Goal: Transaction & Acquisition: Purchase product/service

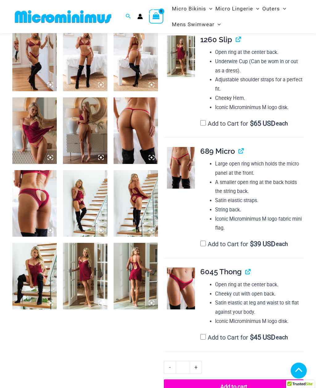
scroll to position [325, 0]
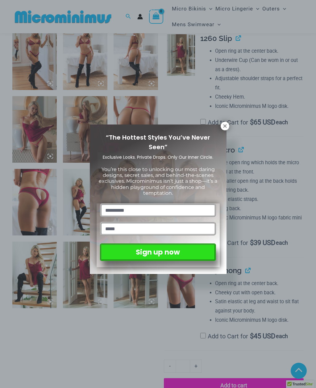
click at [224, 127] on icon at bounding box center [225, 126] width 6 height 6
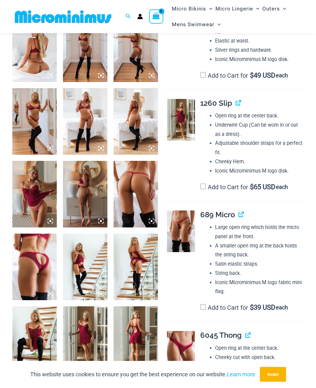
scroll to position [261, 0]
click at [194, 224] on img at bounding box center [181, 232] width 28 height 42
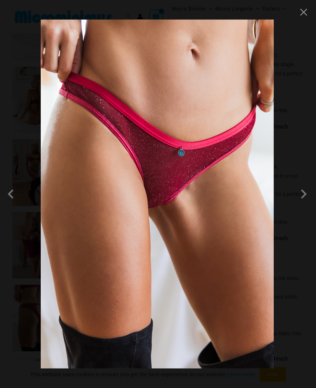
scroll to position [209, 0]
click at [303, 196] on span at bounding box center [303, 194] width 19 height 19
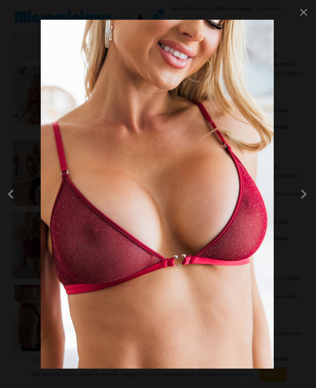
click at [306, 196] on span at bounding box center [303, 194] width 19 height 19
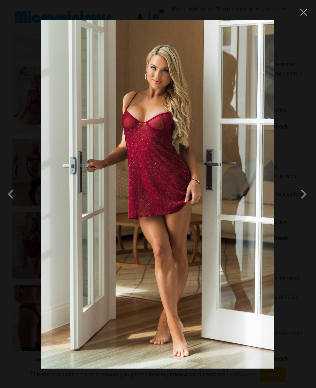
click at [306, 197] on span at bounding box center [303, 194] width 19 height 19
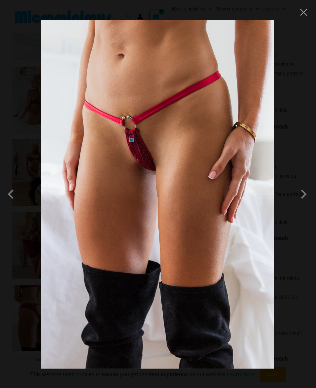
click at [299, 15] on button "Close" at bounding box center [303, 12] width 9 height 9
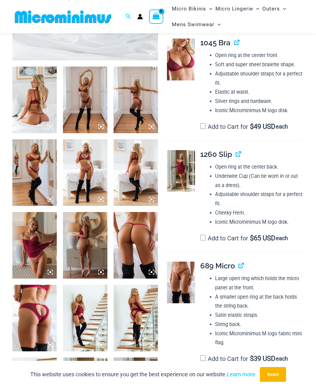
click at [39, 104] on img at bounding box center [34, 100] width 44 height 67
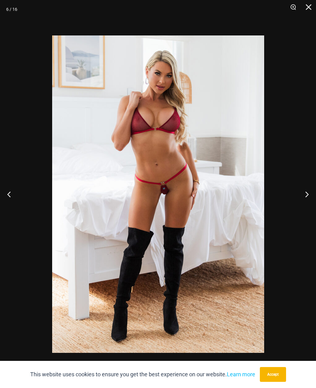
click at [306, 10] on button "Close" at bounding box center [306, 9] width 15 height 19
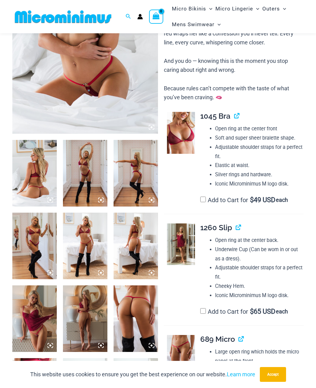
scroll to position [135, 0]
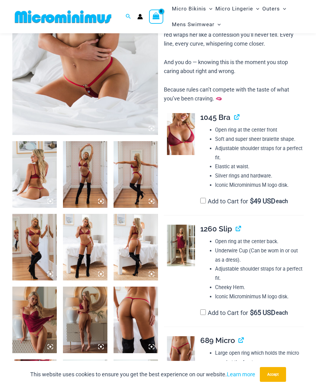
click at [208, 198] on label "Add to Cart for $ 49 USD each" at bounding box center [244, 201] width 88 height 7
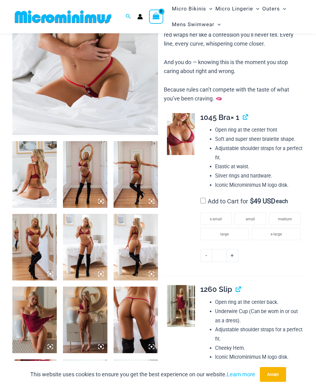
click at [280, 232] on span "x-large" at bounding box center [275, 234] width 11 height 4
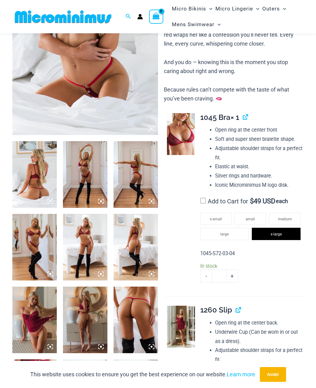
click at [280, 372] on button "Accept" at bounding box center [273, 374] width 26 height 15
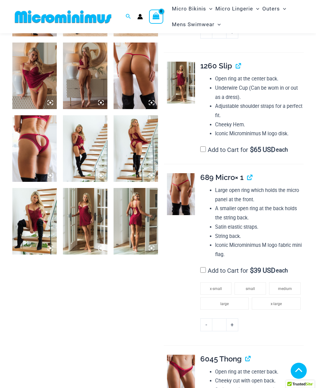
scroll to position [379, 0]
click at [235, 298] on li "large" at bounding box center [224, 304] width 49 height 12
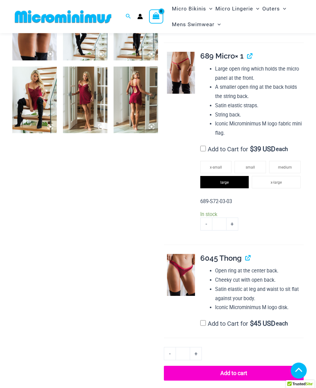
scroll to position [514, 0]
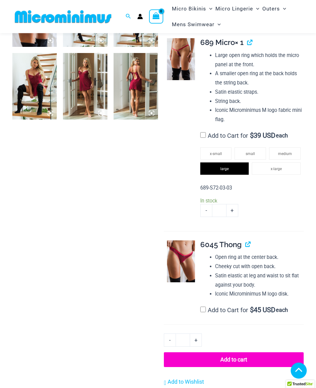
click at [264, 353] on button "Add to cart" at bounding box center [234, 360] width 140 height 15
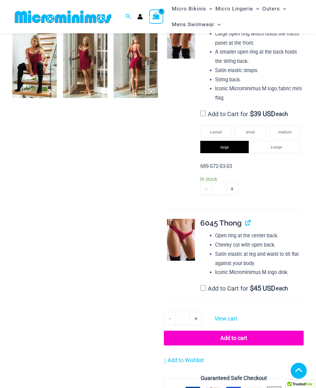
scroll to position [535, 0]
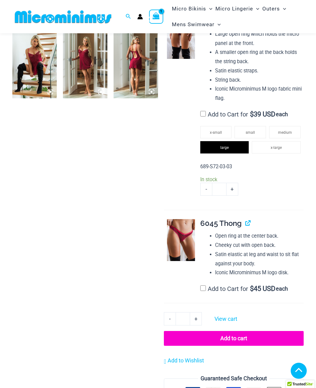
click at [236, 312] on link "View cart" at bounding box center [225, 317] width 27 height 11
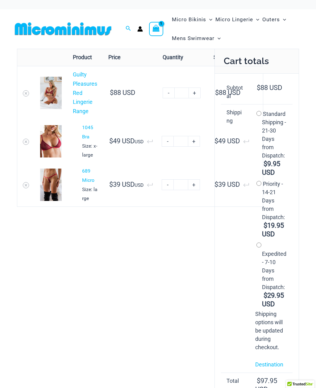
click at [79, 94] on link "Guilty Pleasures Red Lingerie Range" at bounding box center [85, 92] width 24 height 43
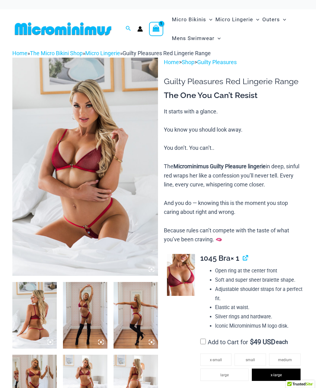
click at [160, 26] on icon "View Shopping Cart, 1 items" at bounding box center [156, 28] width 8 height 9
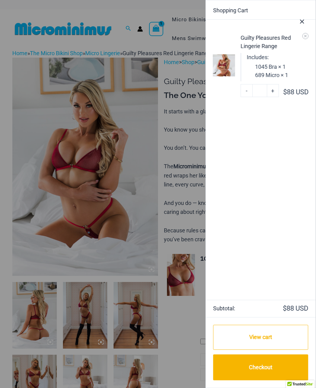
click at [270, 369] on link "Checkout" at bounding box center [260, 368] width 95 height 26
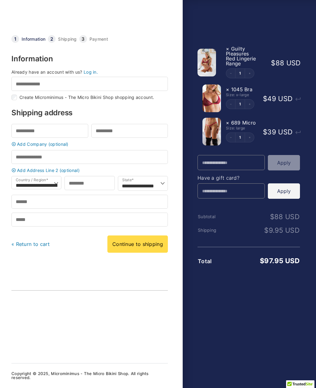
click at [92, 74] on link "Log in." at bounding box center [91, 71] width 14 height 5
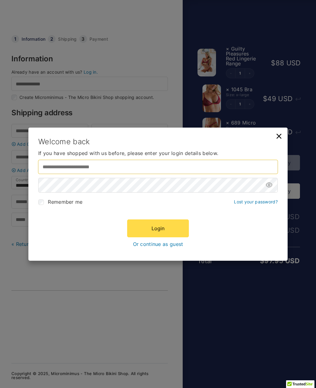
click at [80, 166] on input "Username or email address *" at bounding box center [157, 167] width 239 height 14
type input "**********"
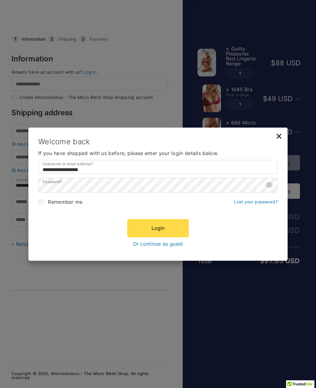
click at [168, 231] on button "Login" at bounding box center [158, 228] width 62 height 18
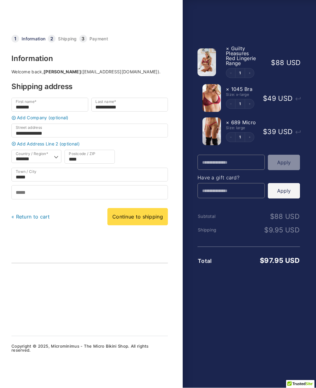
click at [131, 224] on link "Continue to shipping" at bounding box center [137, 216] width 60 height 17
type input "**********"
click at [142, 223] on link "Continue to shipping" at bounding box center [137, 216] width 60 height 17
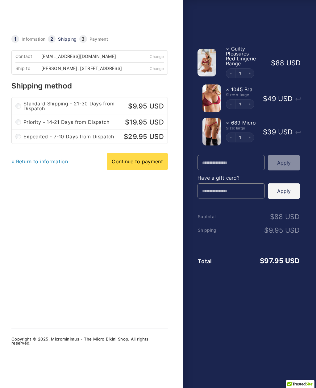
click at [144, 167] on link "Continue to payment" at bounding box center [137, 161] width 61 height 17
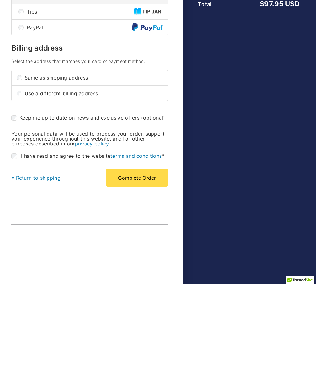
scroll to position [160, 0]
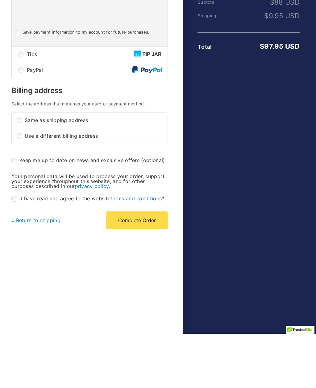
click at [141, 266] on button "Complete Order" at bounding box center [137, 275] width 62 height 18
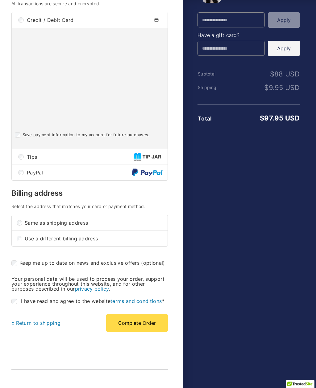
scroll to position [143, 0]
click at [141, 327] on button "Complete Order" at bounding box center [137, 323] width 62 height 18
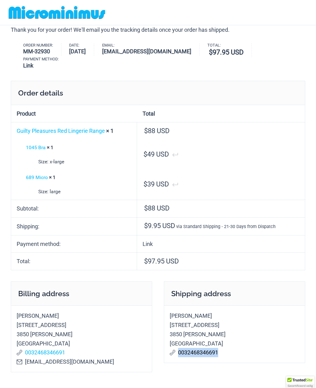
click at [308, 192] on div "Thank you for your order! We'll email you the tracking details once your order …" at bounding box center [157, 204] width 303 height 358
